Goal: Information Seeking & Learning: Learn about a topic

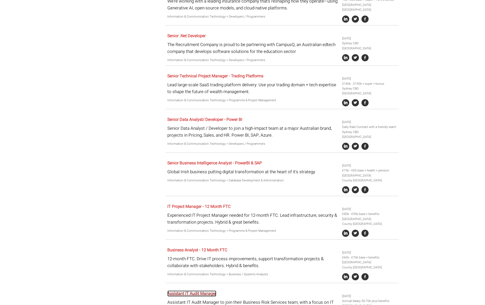
scroll to position [623, 0]
